Goal: Transaction & Acquisition: Purchase product/service

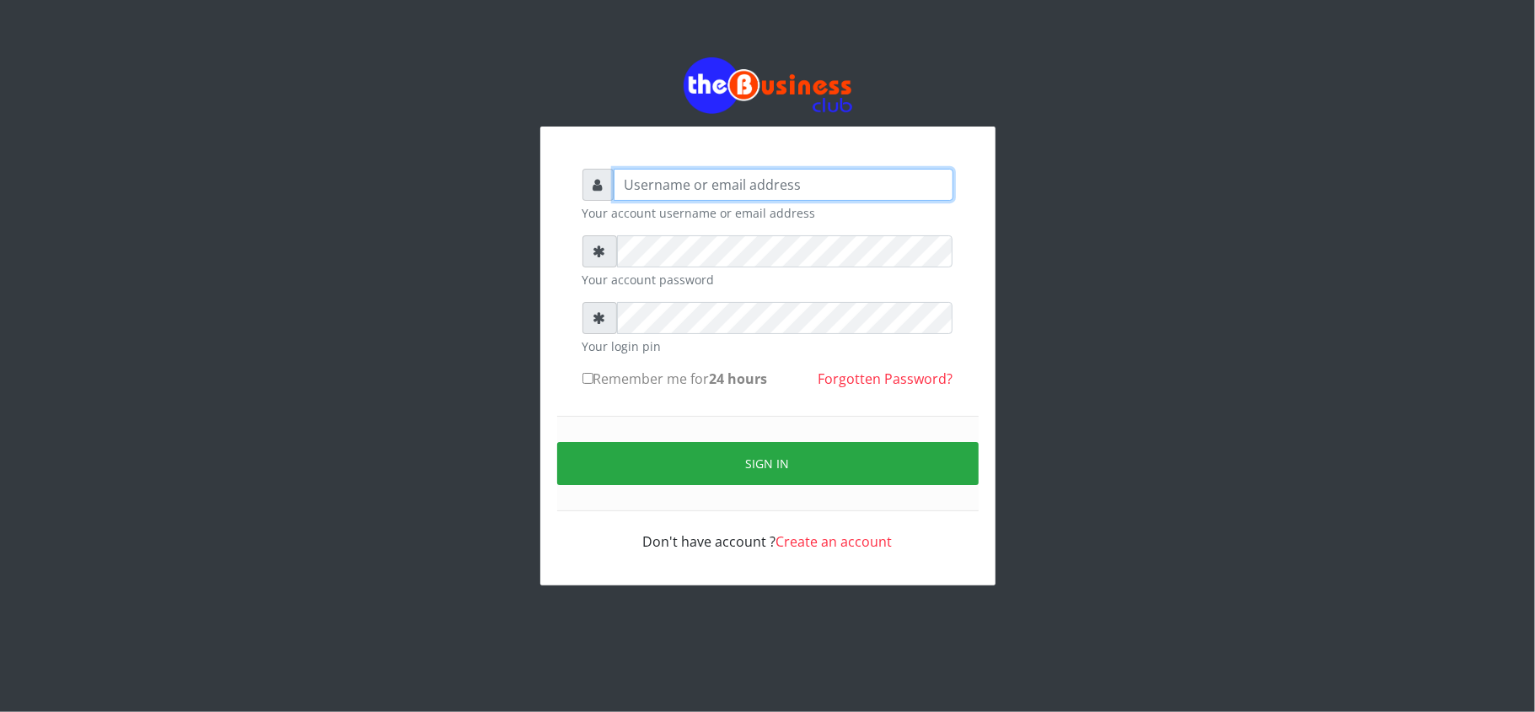
click at [894, 182] on input "text" at bounding box center [784, 185] width 340 height 32
type input "kennyclassy"
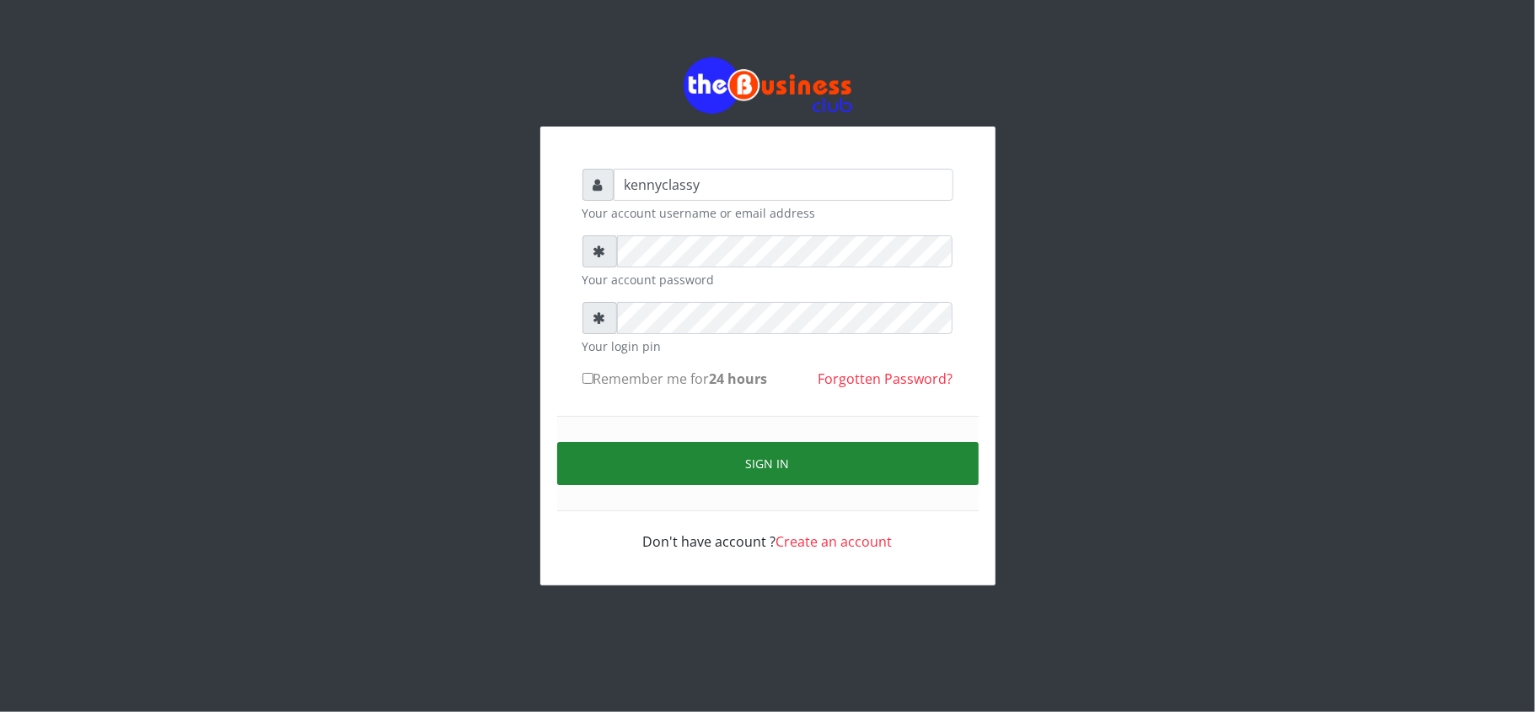
click at [840, 467] on button "Sign in" at bounding box center [768, 463] width 422 height 43
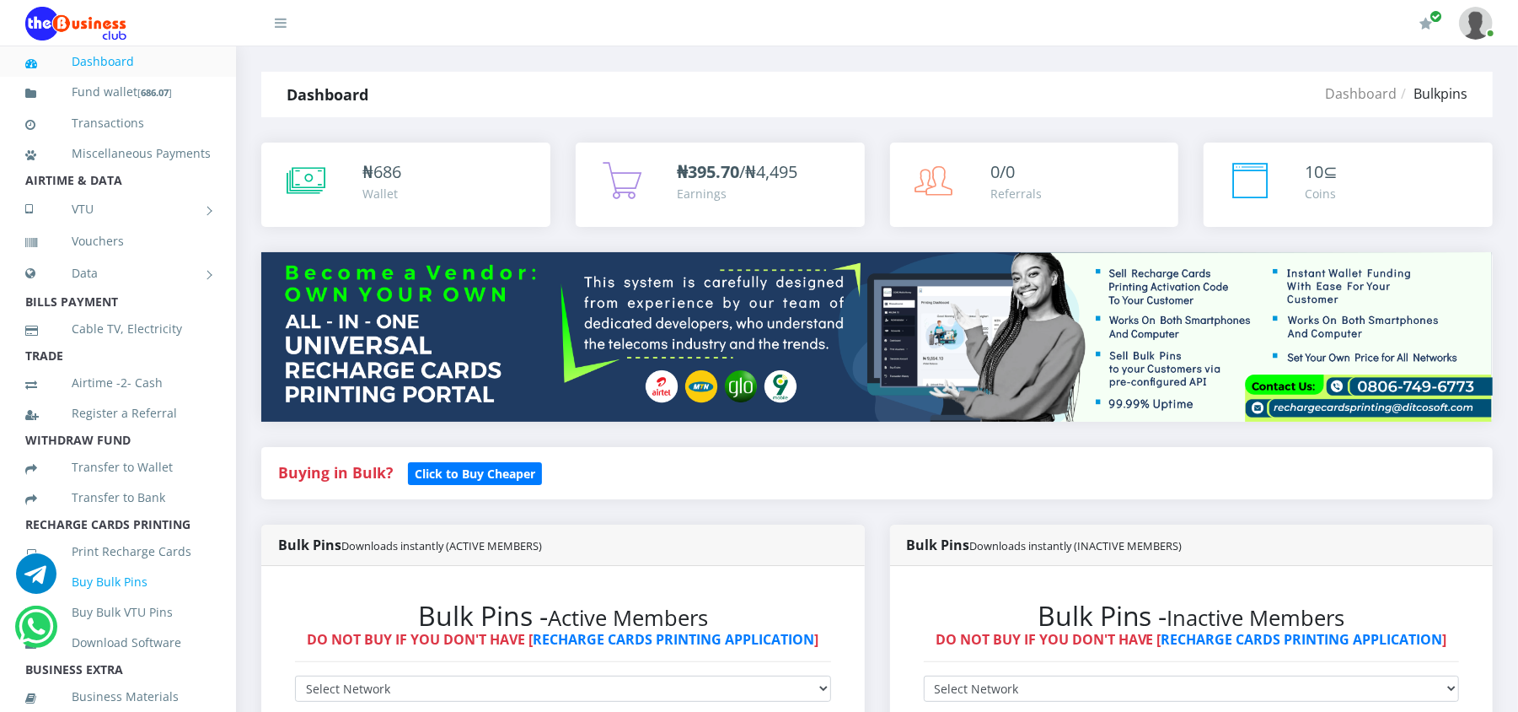
click at [130, 601] on link "Buy Bulk Pins" at bounding box center [117, 581] width 185 height 39
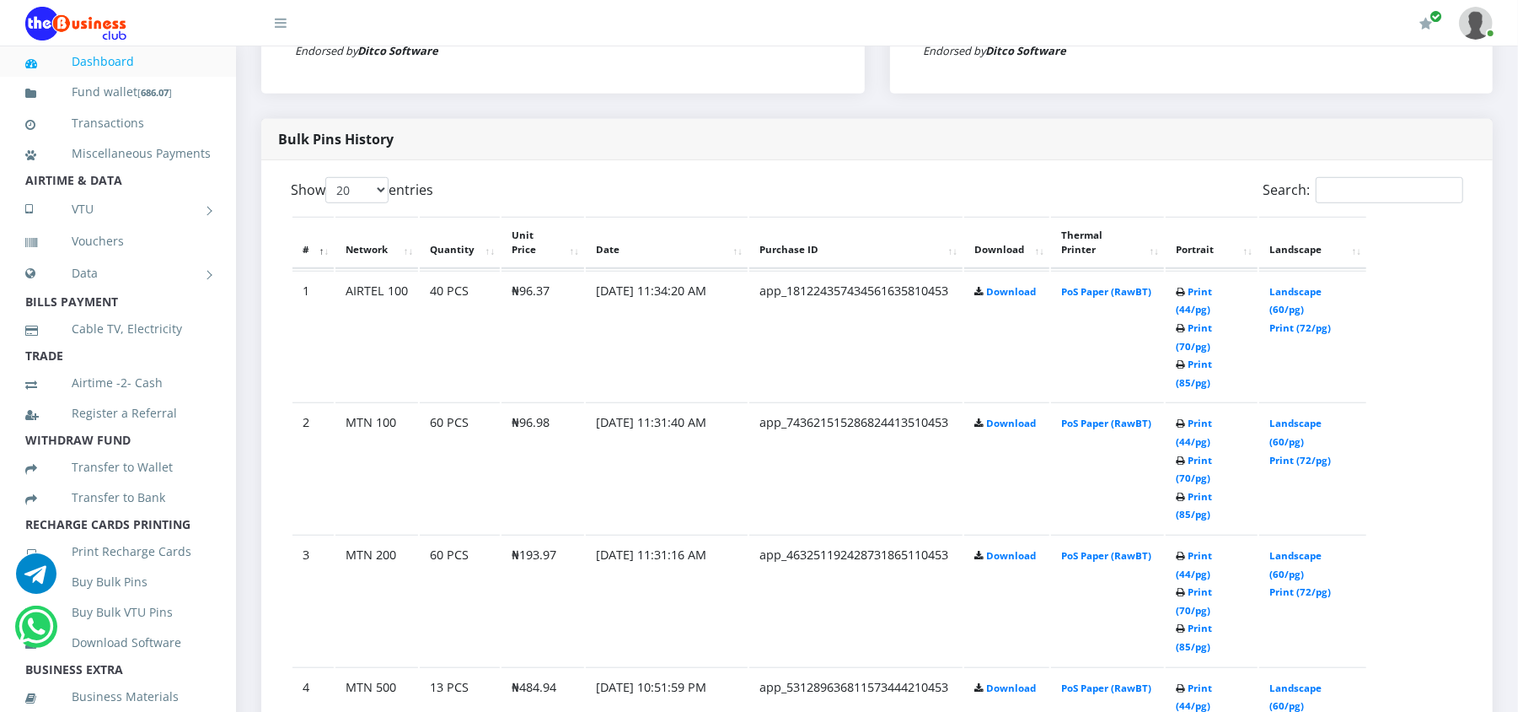
scroll to position [809, 0]
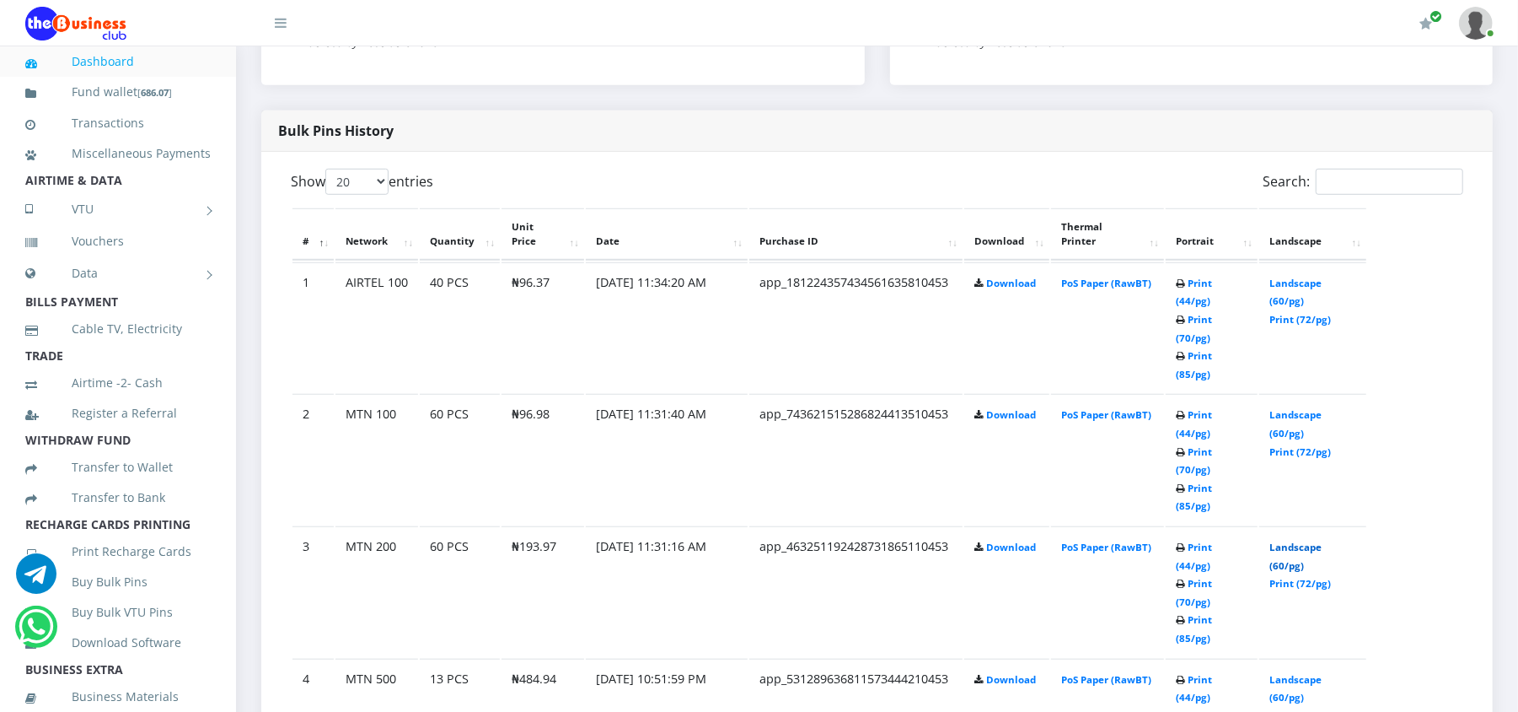
click at [1288, 540] on link "Landscape (60/pg)" at bounding box center [1296, 555] width 52 height 31
click at [1182, 282] on link "Print (44/pg)" at bounding box center [1194, 292] width 36 height 31
click at [1281, 408] on link "Landscape (60/pg)" at bounding box center [1296, 423] width 52 height 31
click at [1293, 540] on link "Landscape (60/pg)" at bounding box center [1296, 555] width 52 height 31
